Goal: Information Seeking & Learning: Check status

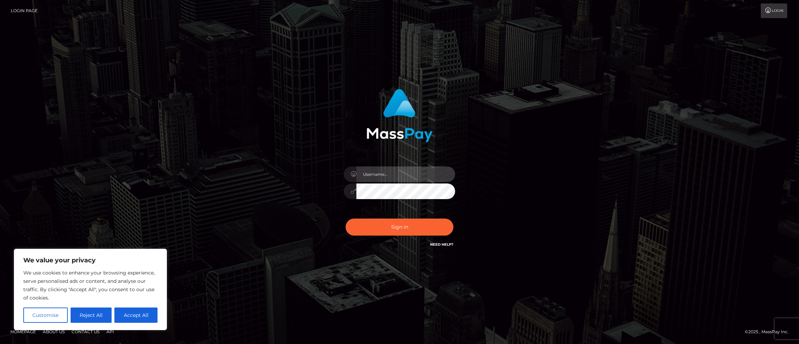
type input "max.guan"
click at [425, 228] on button "Sign in" at bounding box center [400, 227] width 108 height 17
type input "max.guan"
click at [410, 232] on button "Sign in" at bounding box center [400, 227] width 108 height 17
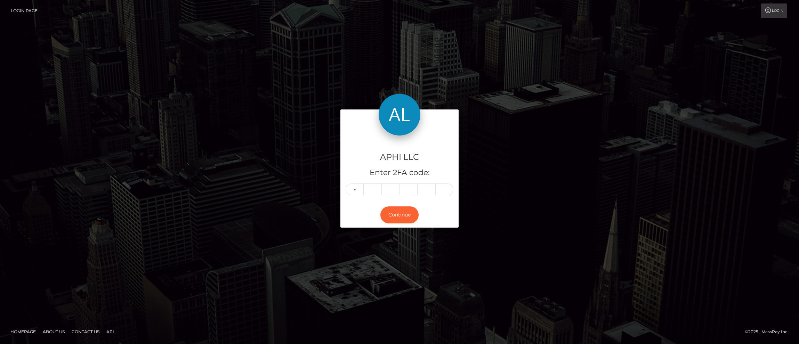
type input "8"
type input "3"
type input "9"
type input "5"
type input "1"
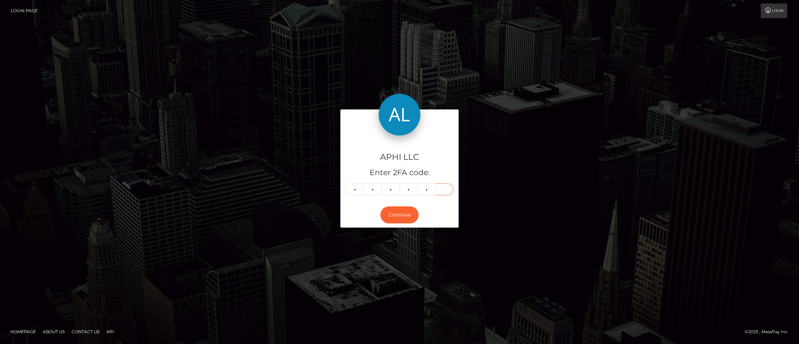
type input "9"
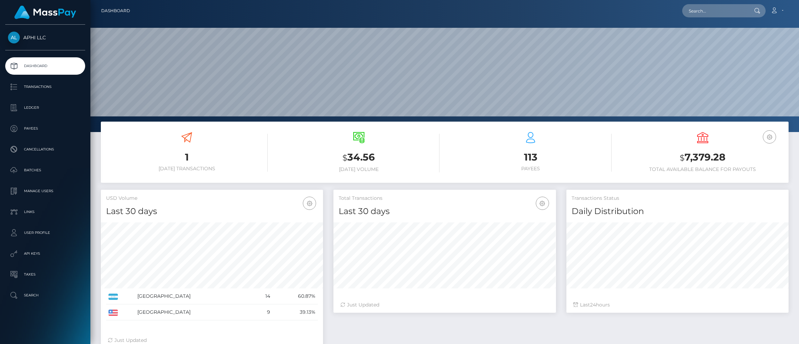
scroll to position [123, 223]
click at [34, 128] on p "Payees" at bounding box center [45, 128] width 74 height 10
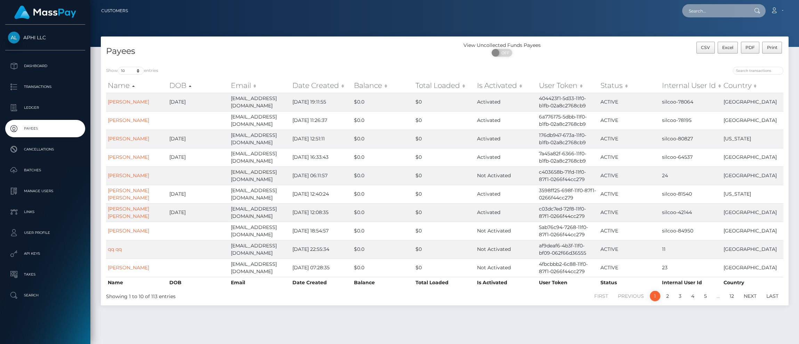
click at [700, 14] on input "text" at bounding box center [714, 10] width 65 height 13
paste input "manciavale3@gmail.com"
type input "manciavale3@gmail.com"
click at [703, 34] on link "yanci mancia" at bounding box center [710, 36] width 56 height 13
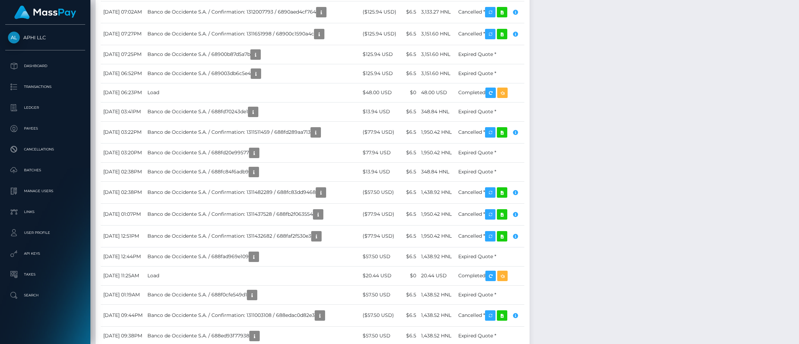
scroll to position [1794, 0]
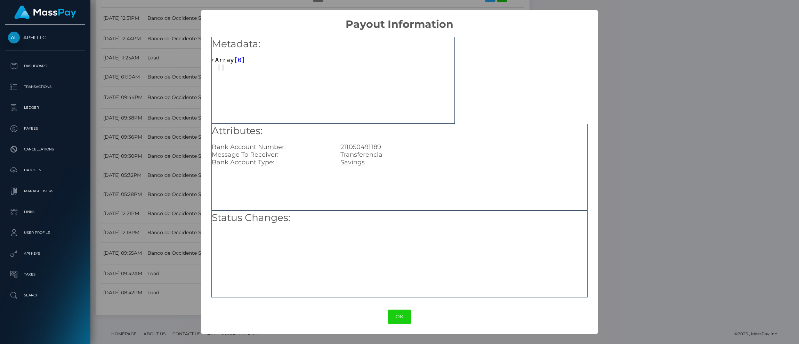
click at [622, 168] on div "× Payout Information Metadata: Array [ 0 ] Attributes: Bank Account Number: 211…" at bounding box center [399, 172] width 799 height 344
